Goal: Complete application form

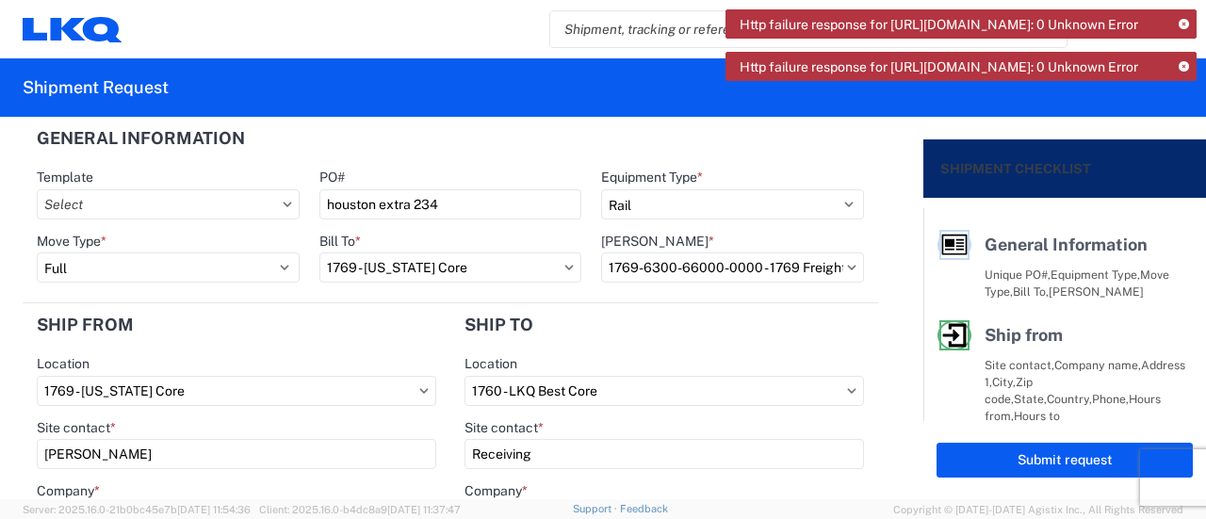
select select "BCAR"
select select "FULL"
select select "CA"
select select "US"
select select "TX"
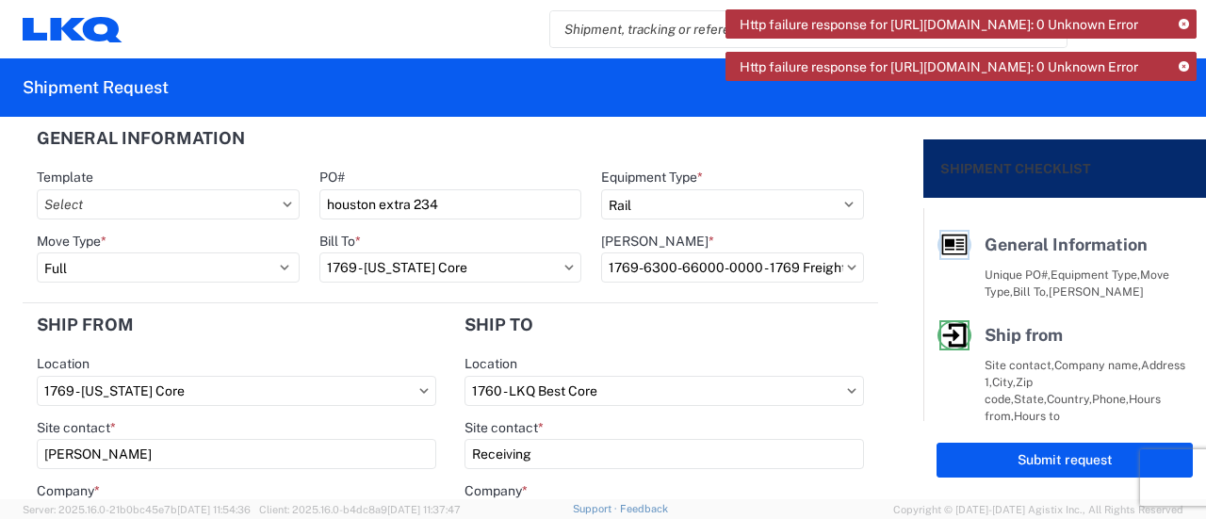
select select "US"
select select "LBS"
